Goal: Information Seeking & Learning: Find contact information

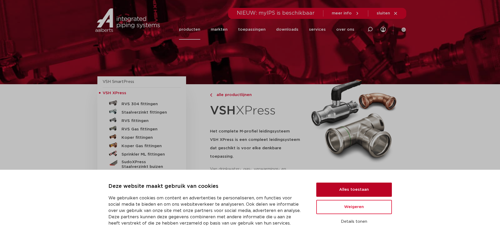
click at [340, 188] on button "Alles toestaan" at bounding box center [354, 190] width 76 height 14
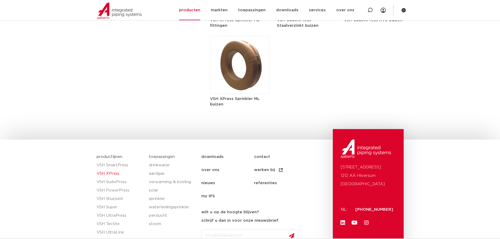
scroll to position [908, 0]
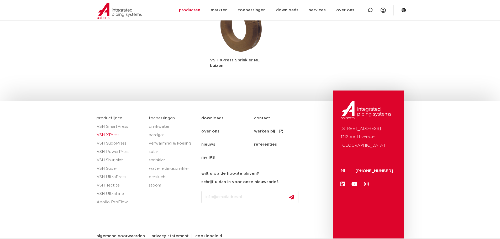
drag, startPoint x: 394, startPoint y: 163, endPoint x: 356, endPoint y: 163, distance: 37.5
click at [356, 163] on div "Oude Amersfoortseweg 99 1212 AA Hilversum Nederland NL: +31 (0)35 6884 211 Link…" at bounding box center [368, 169] width 71 height 157
copy span "[PHONE_NUMBER]"
click at [260, 112] on link "contact" at bounding box center [280, 118] width 53 height 13
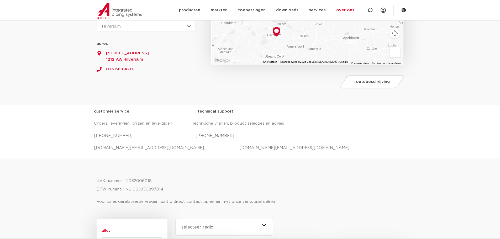
scroll to position [131, 0]
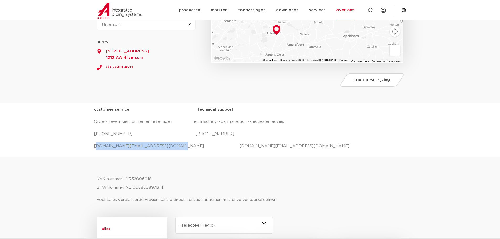
drag, startPoint x: 163, startPoint y: 148, endPoint x: 95, endPoint y: 150, distance: 68.0
click at [95, 150] on p "[DOMAIN_NAME][EMAIL_ADDRESS][DOMAIN_NAME] [DOMAIN_NAME][EMAIL_ADDRESS][DOMAIN_N…" at bounding box center [250, 146] width 312 height 8
click at [158, 155] on div "customer service technical support Orders, leveringen, prijzen en levertijden T…" at bounding box center [250, 130] width 312 height 54
click at [165, 147] on p "[DOMAIN_NAME][EMAIL_ADDRESS][DOMAIN_NAME] [DOMAIN_NAME][EMAIL_ADDRESS][DOMAIN_N…" at bounding box center [250, 146] width 312 height 8
drag, startPoint x: 159, startPoint y: 147, endPoint x: 93, endPoint y: 150, distance: 66.0
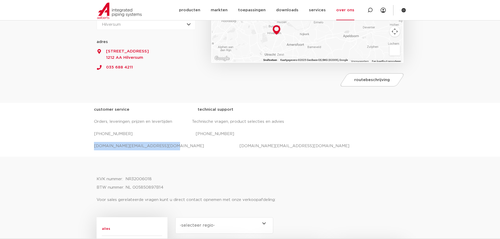
click at [93, 150] on div "customer service technical support Orders, leveringen, prijzen en levertijden T…" at bounding box center [250, 130] width 500 height 54
click at [168, 151] on div "customer service technical support Orders, leveringen, prijzen en levertijden T…" at bounding box center [250, 130] width 312 height 49
drag, startPoint x: 159, startPoint y: 145, endPoint x: 97, endPoint y: 146, distance: 62.0
click at [96, 147] on p "[DOMAIN_NAME][EMAIL_ADDRESS][DOMAIN_NAME] [DOMAIN_NAME][EMAIL_ADDRESS][DOMAIN_N…" at bounding box center [250, 146] width 312 height 8
copy p "[DOMAIN_NAME][EMAIL_ADDRESS][DOMAIN_NAME]"
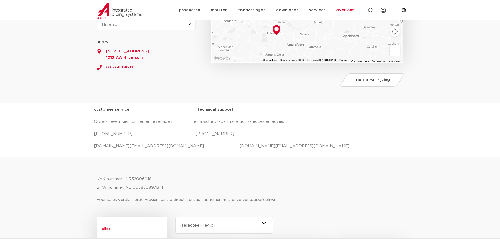
click at [174, 161] on div at bounding box center [250, 165] width 307 height 13
click at [159, 145] on p "[DOMAIN_NAME][EMAIL_ADDRESS][DOMAIN_NAME] [DOMAIN_NAME][EMAIL_ADDRESS][DOMAIN_N…" at bounding box center [250, 146] width 312 height 8
drag, startPoint x: 159, startPoint y: 145, endPoint x: 134, endPoint y: 144, distance: 25.7
click at [134, 145] on p "[DOMAIN_NAME][EMAIL_ADDRESS][DOMAIN_NAME] [DOMAIN_NAME][EMAIL_ADDRESS][DOMAIN_N…" at bounding box center [250, 146] width 312 height 8
click at [159, 153] on div "customer service technical support Orders, leveringen, prijzen en levertijden T…" at bounding box center [250, 130] width 312 height 49
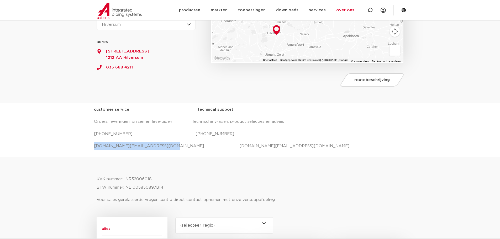
drag, startPoint x: 159, startPoint y: 145, endPoint x: 87, endPoint y: 145, distance: 71.4
click at [90, 147] on div "customer service technical support Orders, leveringen, prijzen en levertijden T…" at bounding box center [250, 130] width 500 height 54
copy p "[DOMAIN_NAME][EMAIL_ADDRESS][DOMAIN_NAME]"
